Goal: Information Seeking & Learning: Find specific fact

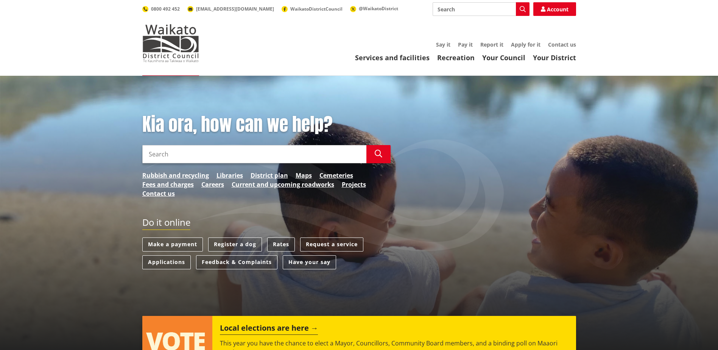
click at [279, 245] on link "Rates" at bounding box center [281, 244] width 28 height 14
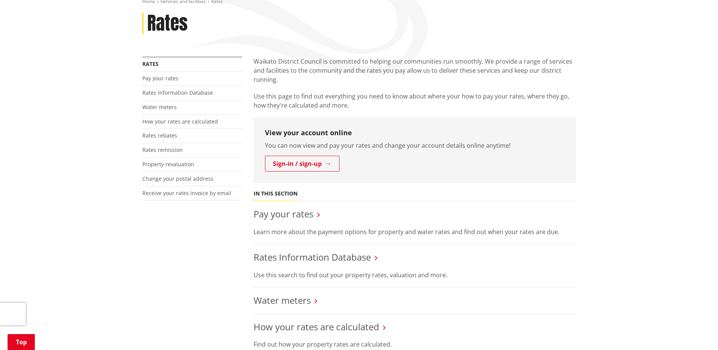
scroll to position [189, 0]
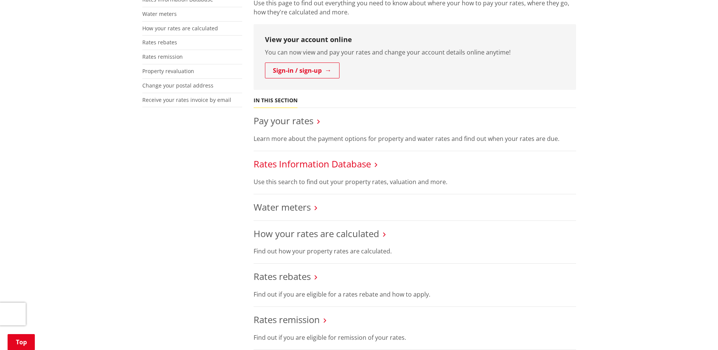
click at [301, 168] on link "Rates Information Database" at bounding box center [312, 163] width 117 height 12
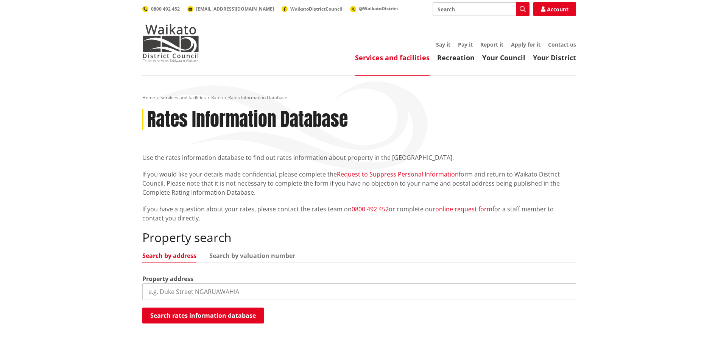
click at [250, 288] on input "search" at bounding box center [359, 291] width 434 height 17
type input "49 [GEOGRAPHIC_DATA]"
click at [201, 316] on button "Search rates information database" at bounding box center [203, 315] width 122 height 16
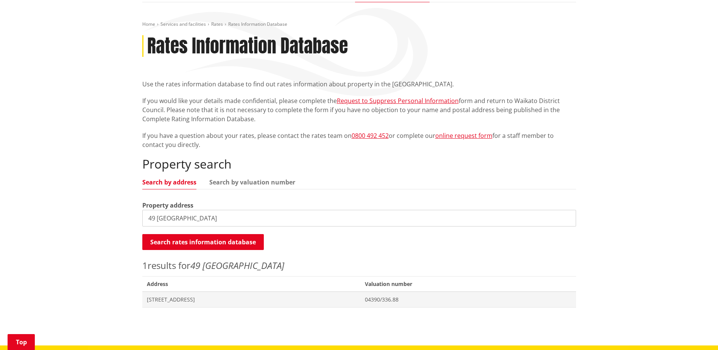
scroll to position [189, 0]
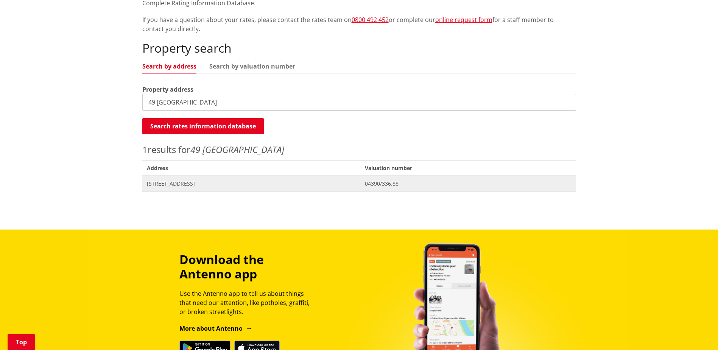
click at [174, 191] on span "Address [STREET_ADDRESS]" at bounding box center [251, 184] width 218 height 16
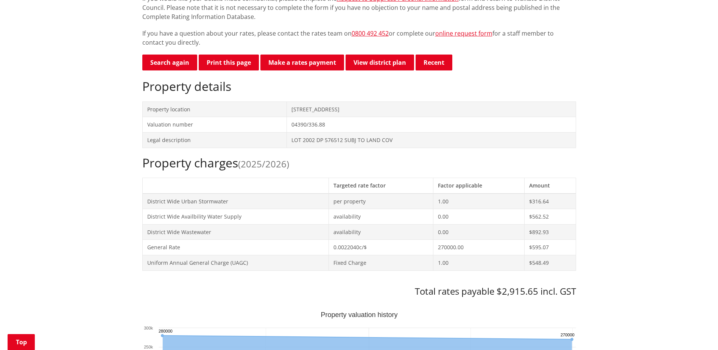
scroll to position [151, 0]
